Goal: Information Seeking & Learning: Learn about a topic

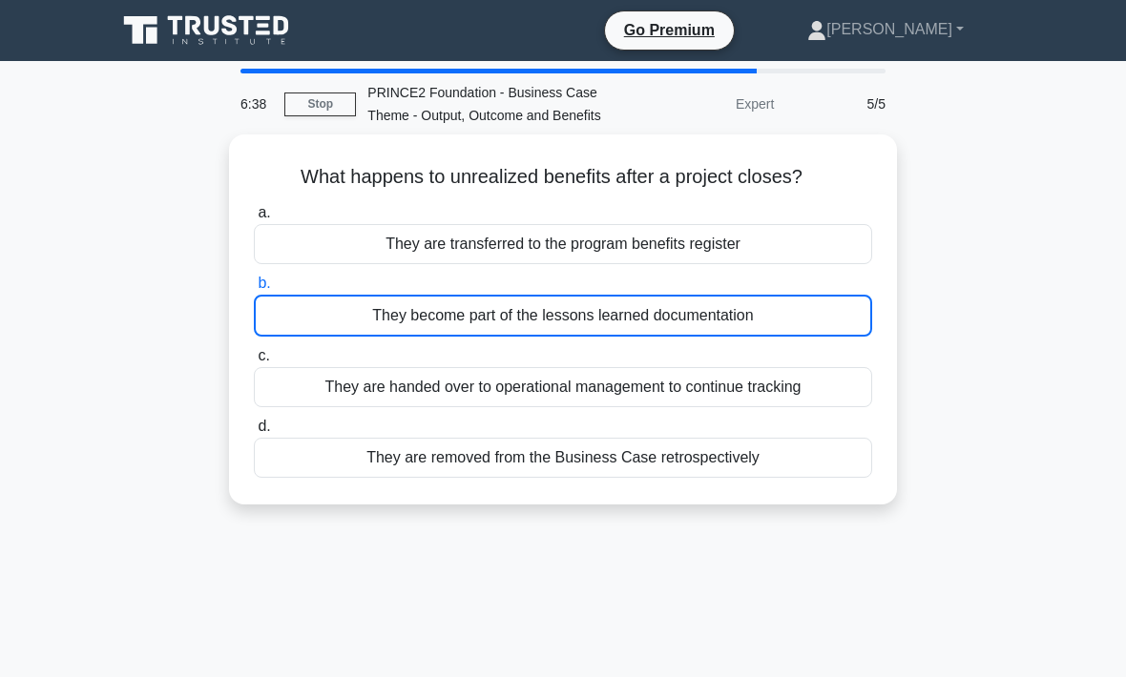
click at [628, 337] on div "They become part of the lessons learned documentation" at bounding box center [563, 316] width 618 height 42
click at [254, 290] on input "b. They become part of the lessons learned documentation" at bounding box center [254, 284] width 0 height 12
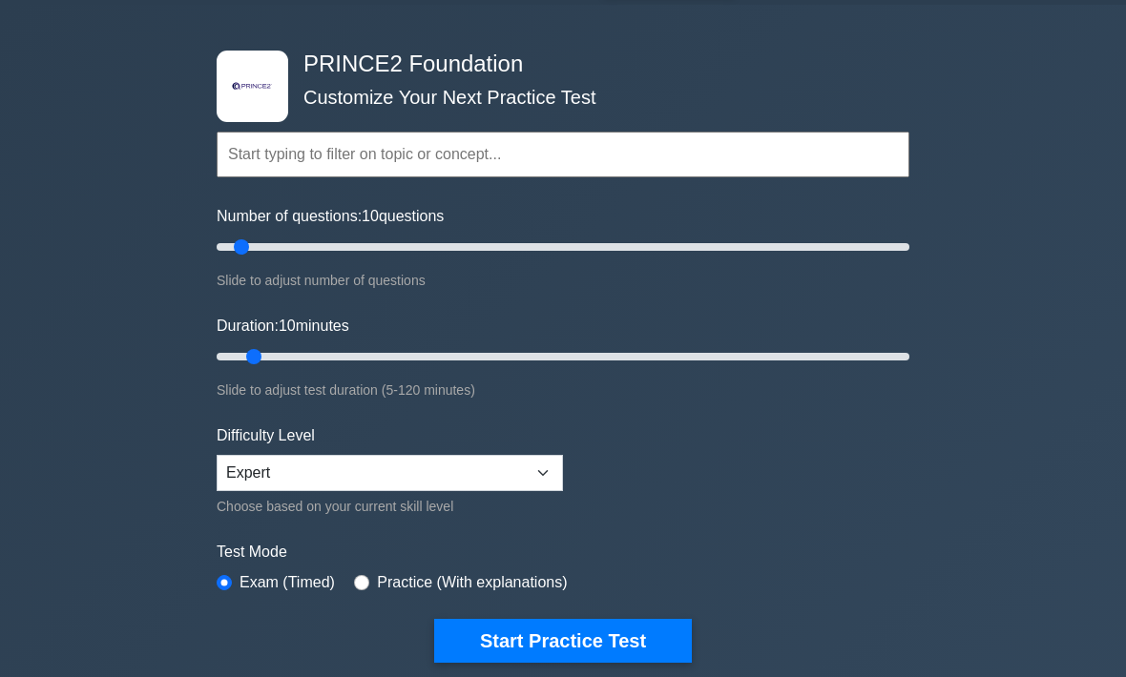
click at [380, 154] on input "text" at bounding box center [563, 155] width 693 height 46
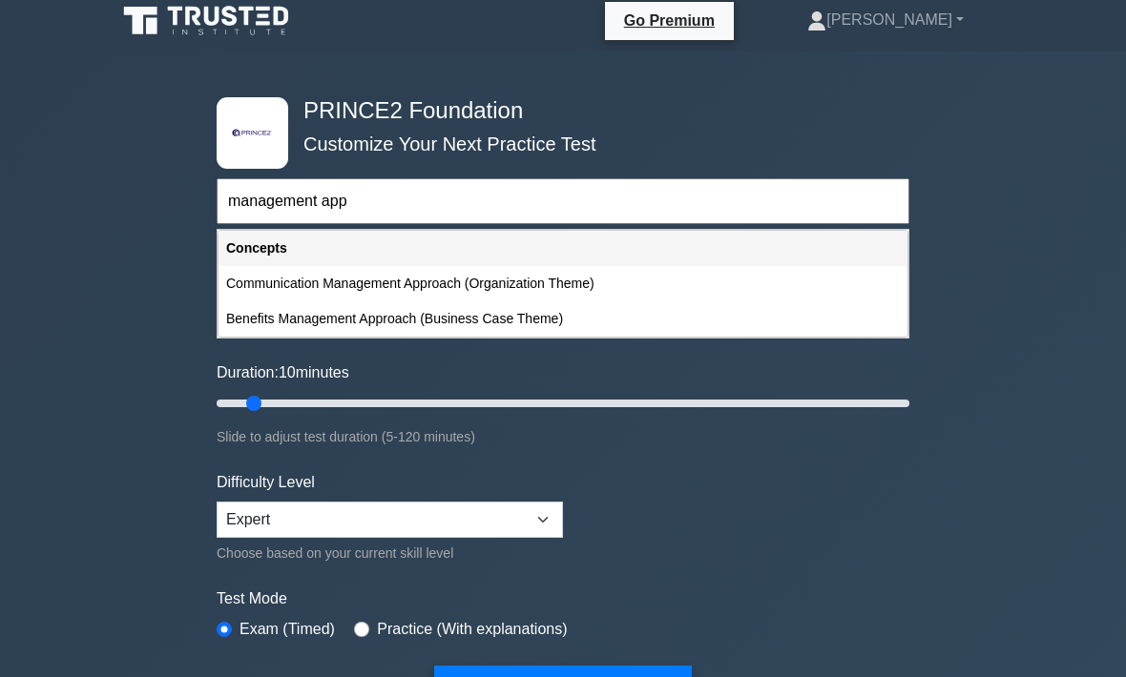
scroll to position [9, 0]
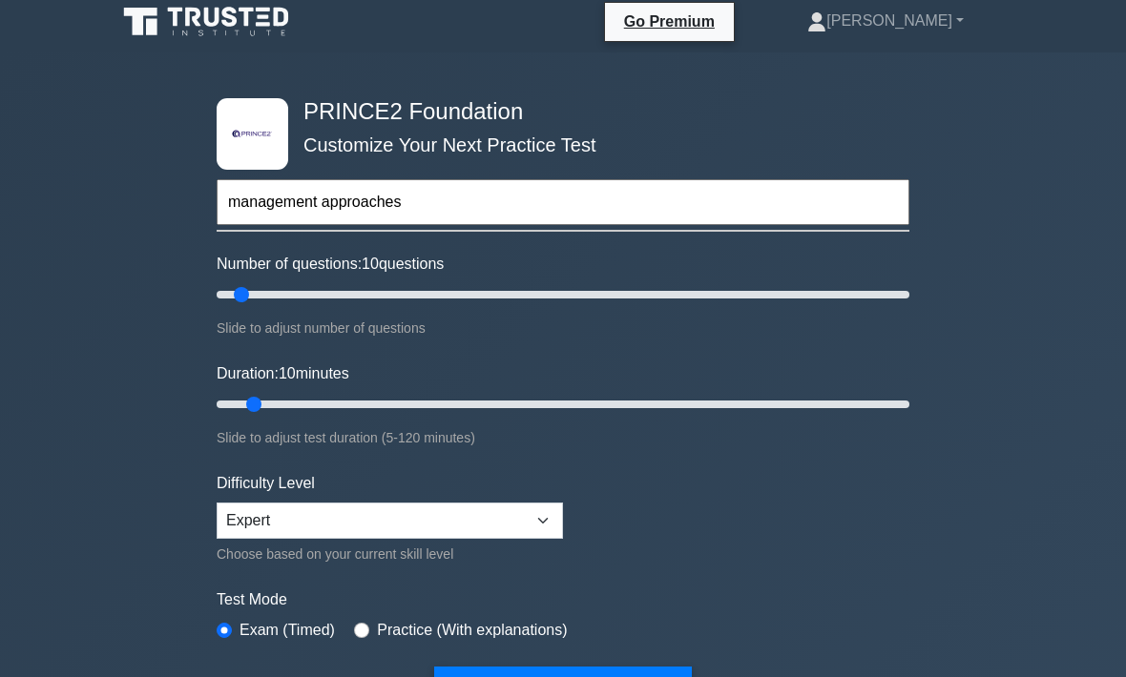
type input "management approaches"
click at [562, 677] on button "Start Practice Test" at bounding box center [563, 689] width 258 height 44
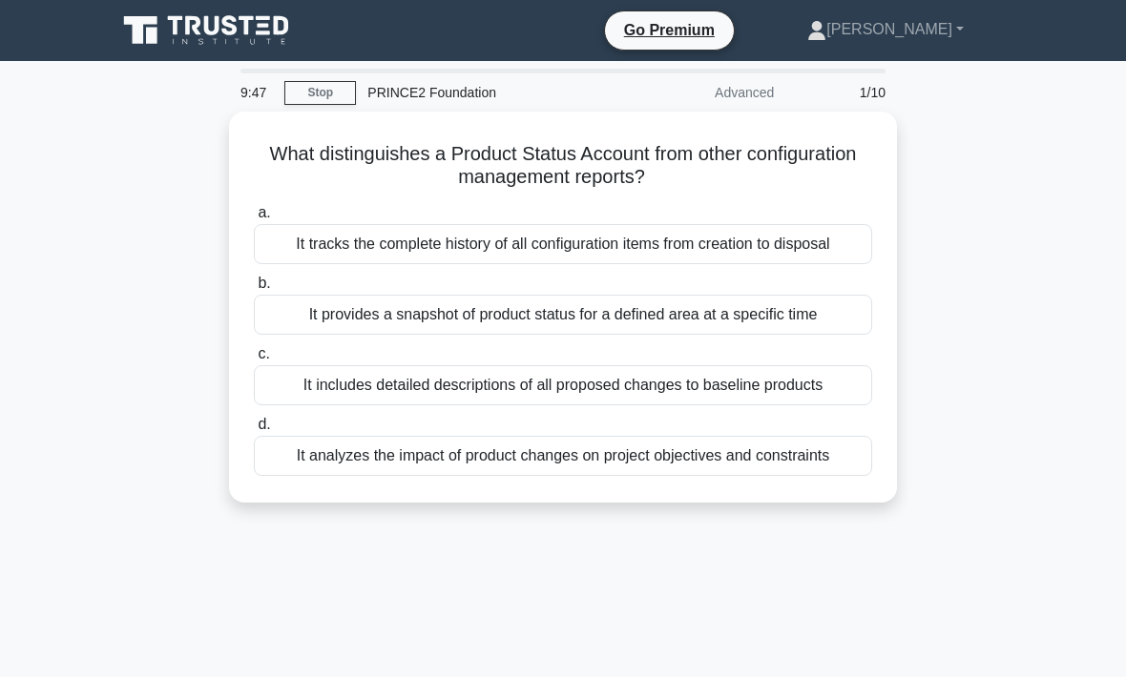
click at [608, 476] on div "It analyzes the impact of product changes on project objectives and constraints" at bounding box center [563, 456] width 618 height 40
click at [254, 431] on input "d. It analyzes the impact of product changes on project objectives and constrai…" at bounding box center [254, 425] width 0 height 12
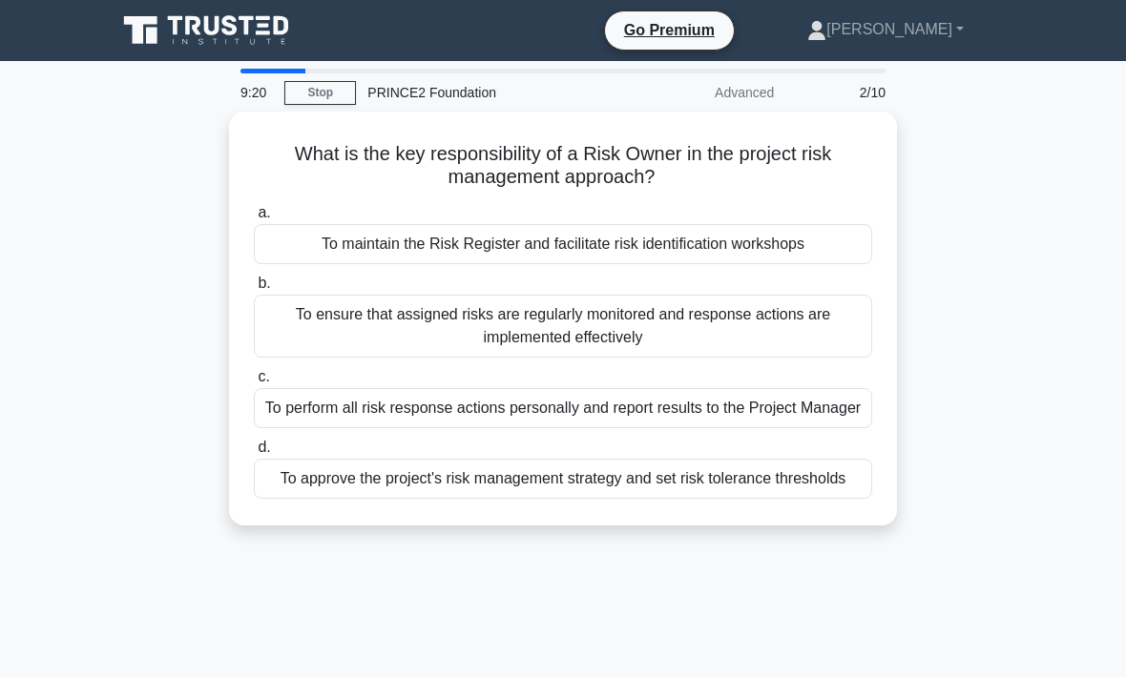
click at [614, 325] on div "To ensure that assigned risks are regularly monitored and response actions are …" at bounding box center [563, 326] width 618 height 63
click at [254, 290] on input "b. To ensure that assigned risks are regularly monitored and response actions a…" at bounding box center [254, 284] width 0 height 12
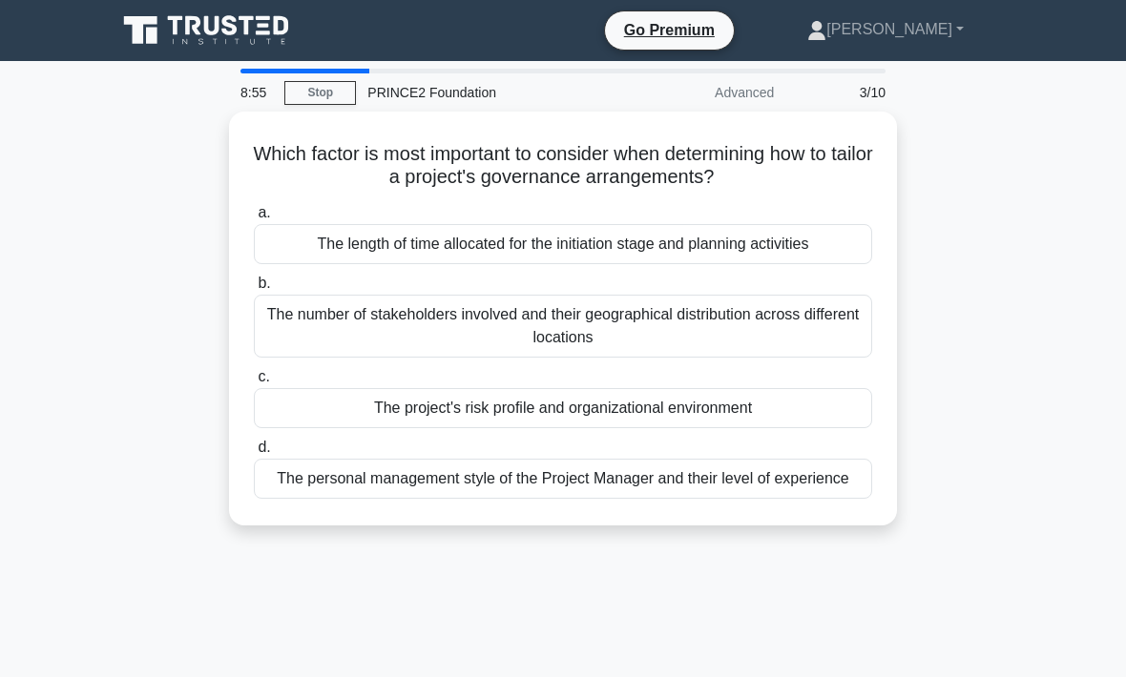
click at [563, 324] on div "The number of stakeholders involved and their geographical distribution across …" at bounding box center [563, 326] width 618 height 63
click at [254, 290] on input "b. The number of stakeholders involved and their geographical distribution acro…" at bounding box center [254, 284] width 0 height 12
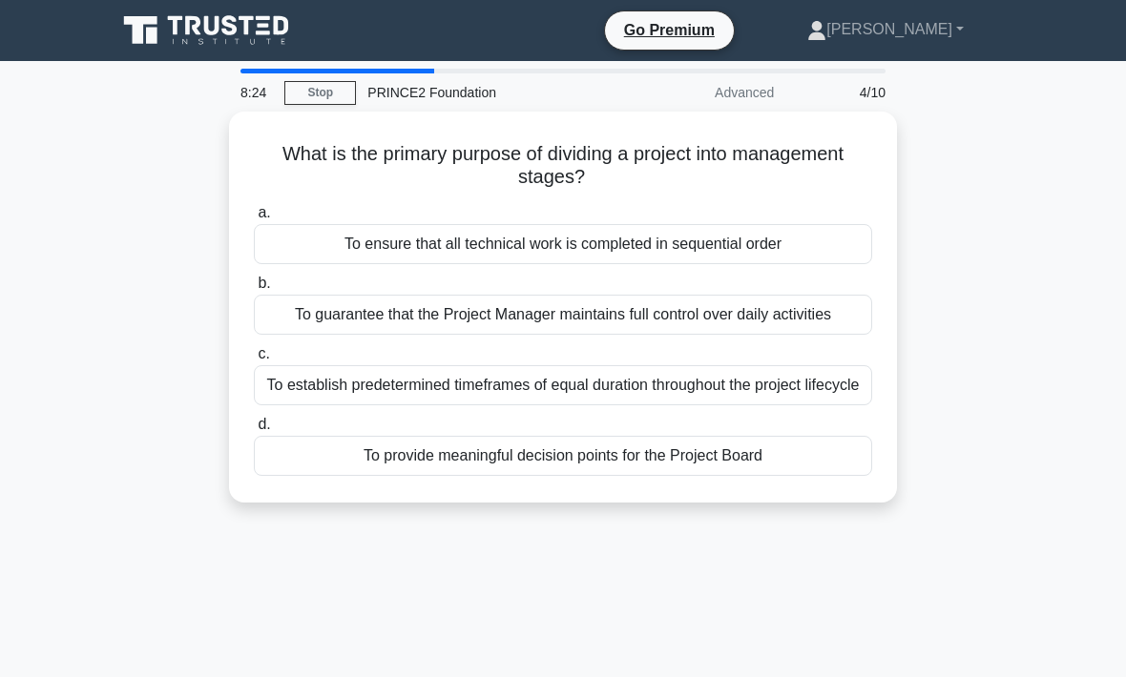
click at [585, 476] on div "To provide meaningful decision points for the Project Board" at bounding box center [563, 456] width 618 height 40
click at [254, 431] on input "d. To provide meaningful decision points for the Project Board" at bounding box center [254, 425] width 0 height 12
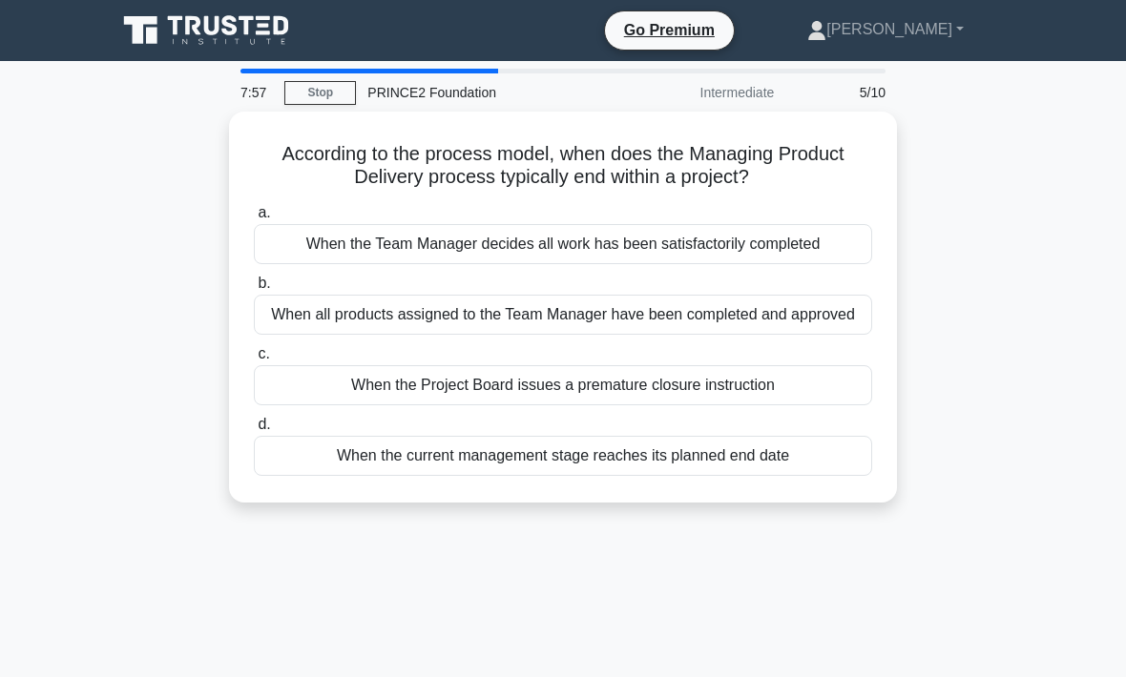
click at [585, 315] on div "When all products assigned to the Team Manager have been completed and approved" at bounding box center [563, 315] width 618 height 40
click at [254, 290] on input "b. When all products assigned to the Team Manager have been completed and appro…" at bounding box center [254, 284] width 0 height 12
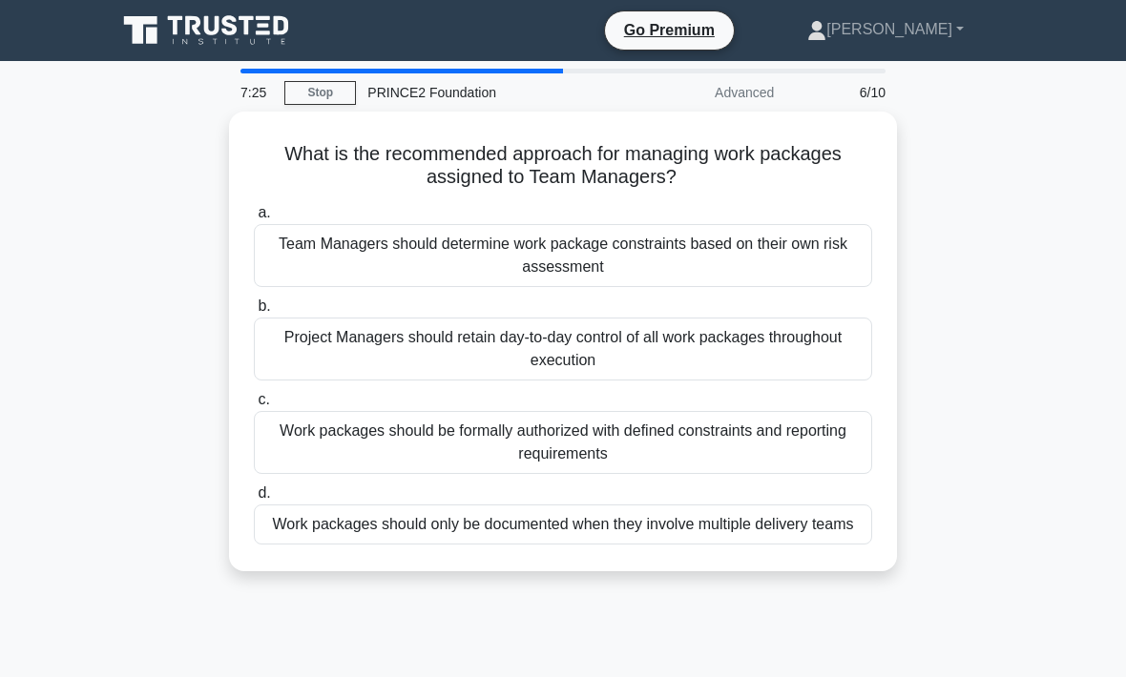
click at [585, 442] on div "Work packages should be formally authorized with defined constraints and report…" at bounding box center [563, 442] width 618 height 63
click at [254, 406] on input "c. Work packages should be formally authorized with defined constraints and rep…" at bounding box center [254, 400] width 0 height 12
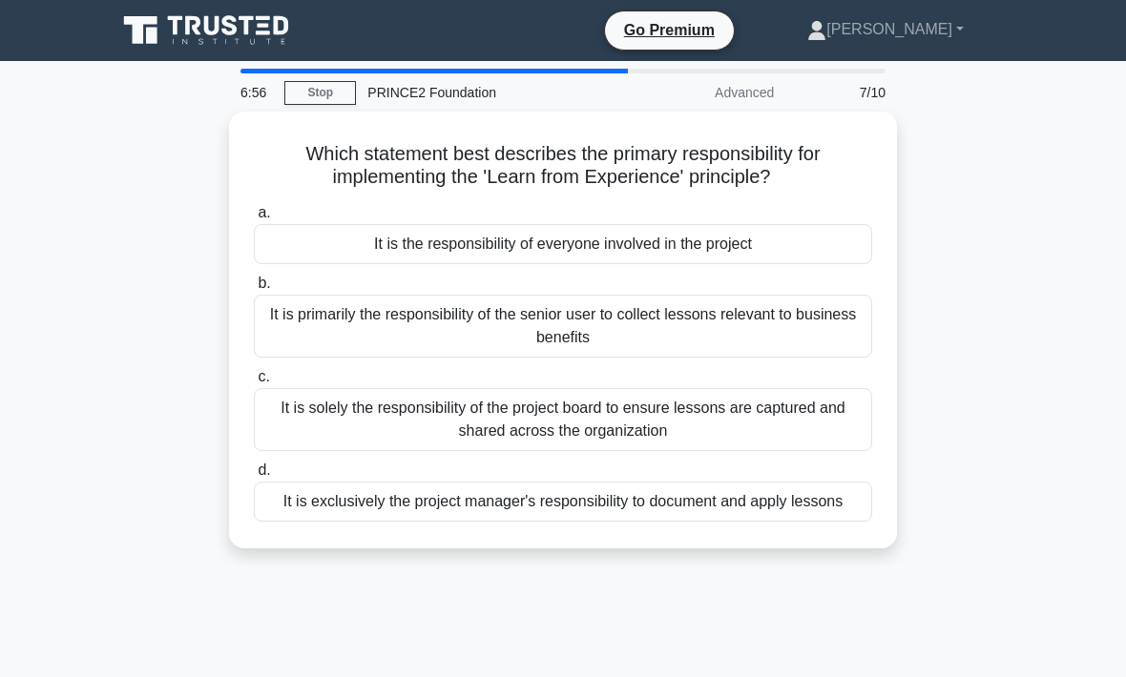
click at [646, 234] on div "It is the responsibility of everyone involved in the project" at bounding box center [563, 244] width 618 height 40
click at [254, 219] on input "a. It is the responsibility of everyone involved in the project" at bounding box center [254, 213] width 0 height 12
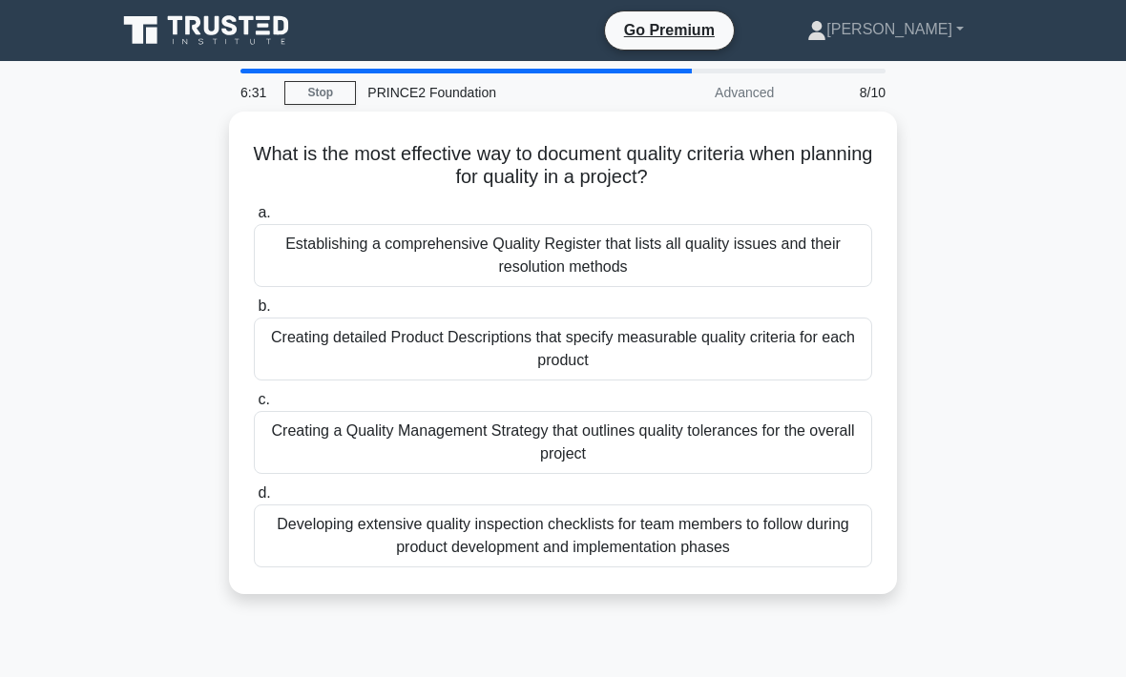
click at [589, 344] on div "Creating detailed Product Descriptions that specify measurable quality criteria…" at bounding box center [563, 349] width 618 height 63
click at [254, 313] on input "b. Creating detailed Product Descriptions that specify measurable quality crite…" at bounding box center [254, 307] width 0 height 12
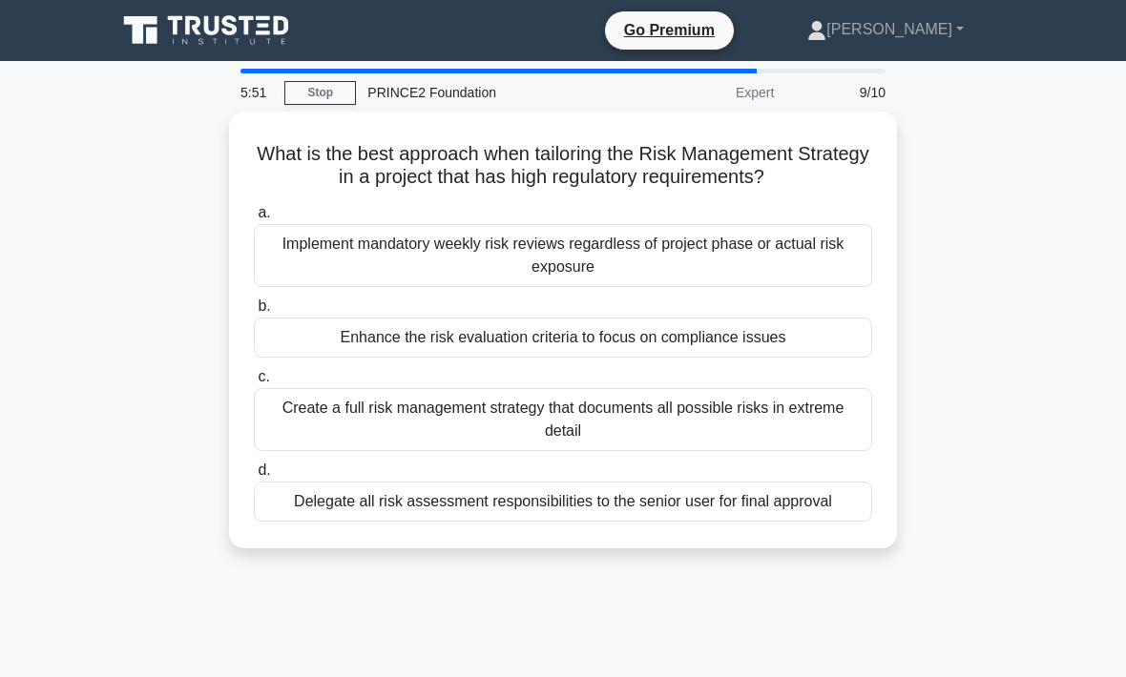
click at [635, 412] on div "Create a full risk management strategy that documents all possible risks in ext…" at bounding box center [563, 419] width 618 height 63
click at [254, 384] on input "c. Create a full risk management strategy that documents all possible risks in …" at bounding box center [254, 377] width 0 height 12
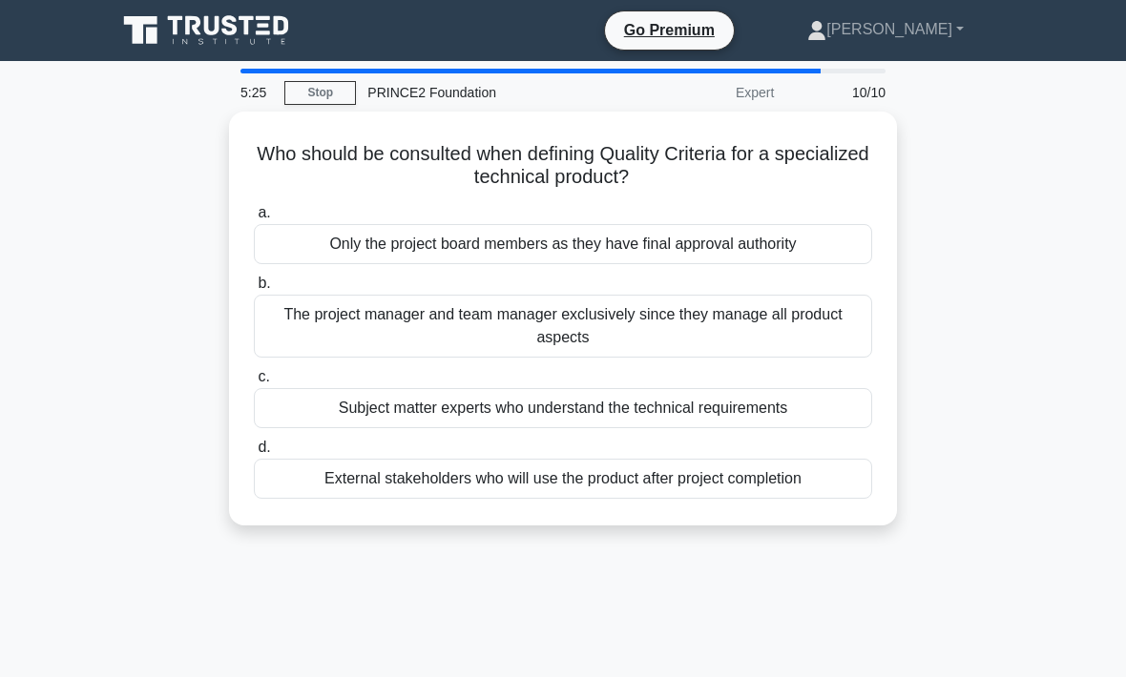
click at [627, 479] on div "External stakeholders who will use the product after project completion" at bounding box center [563, 479] width 618 height 40
click at [254, 454] on input "d. External stakeholders who will use the product after project completion" at bounding box center [254, 448] width 0 height 12
